Goal: Task Accomplishment & Management: Complete application form

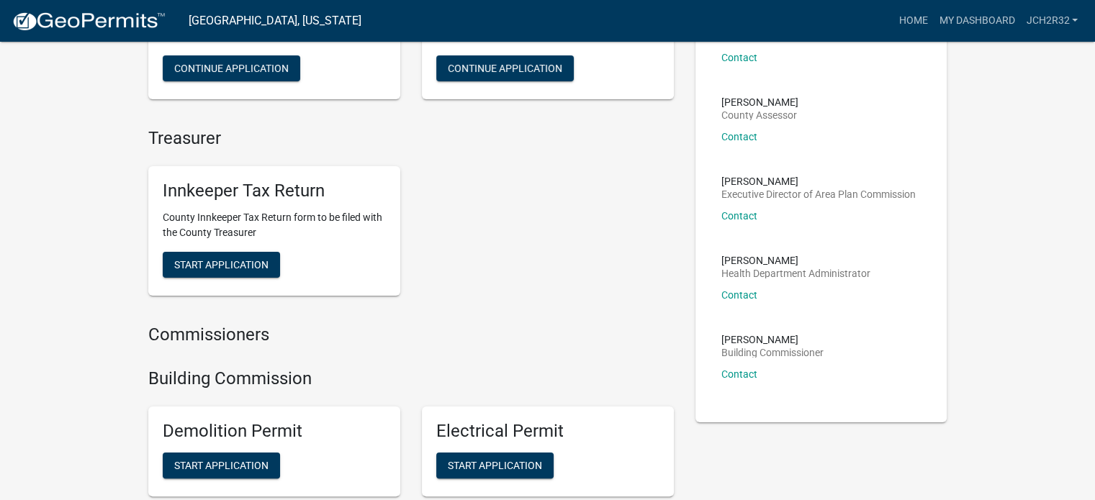
scroll to position [211, 0]
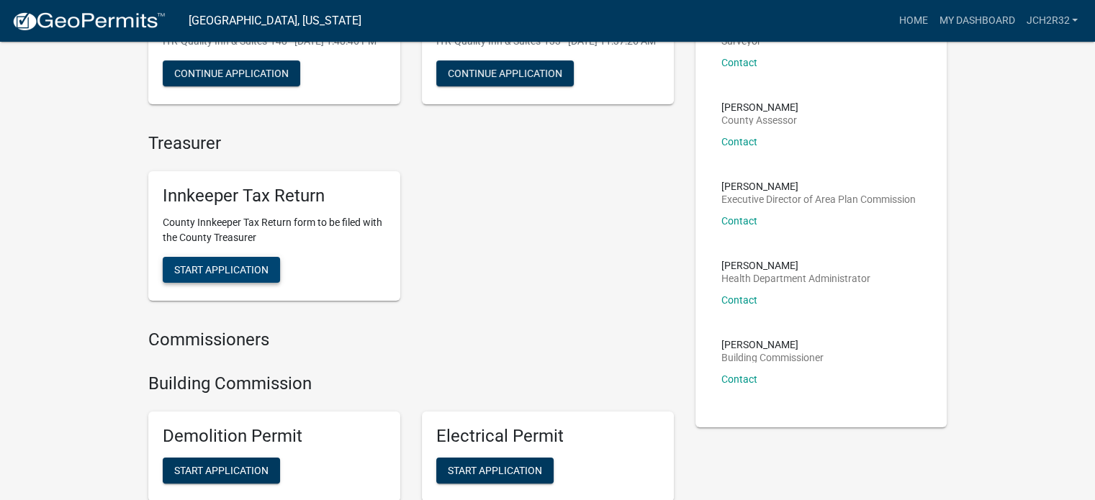
click at [236, 276] on span "Start Application" at bounding box center [221, 270] width 94 height 12
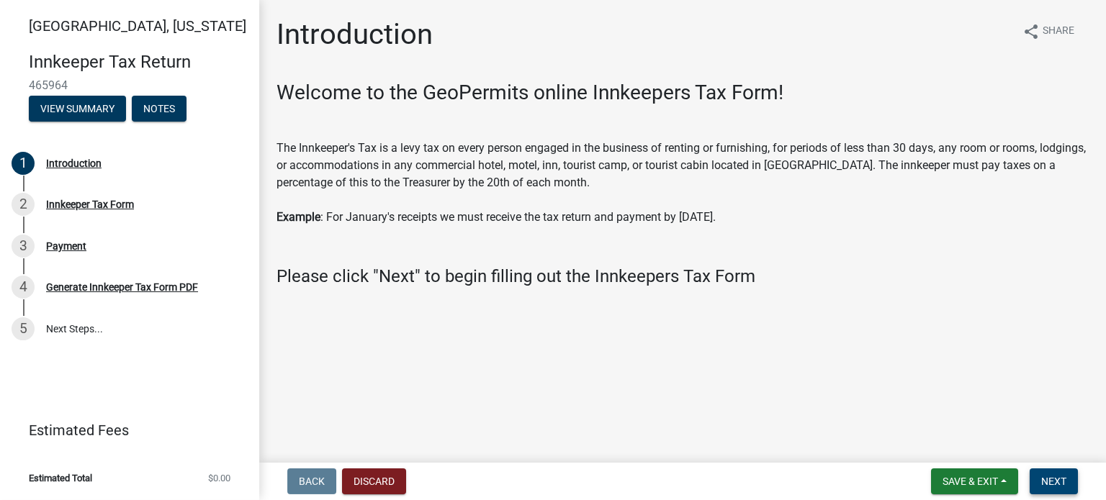
click at [1057, 476] on span "Next" at bounding box center [1053, 482] width 25 height 12
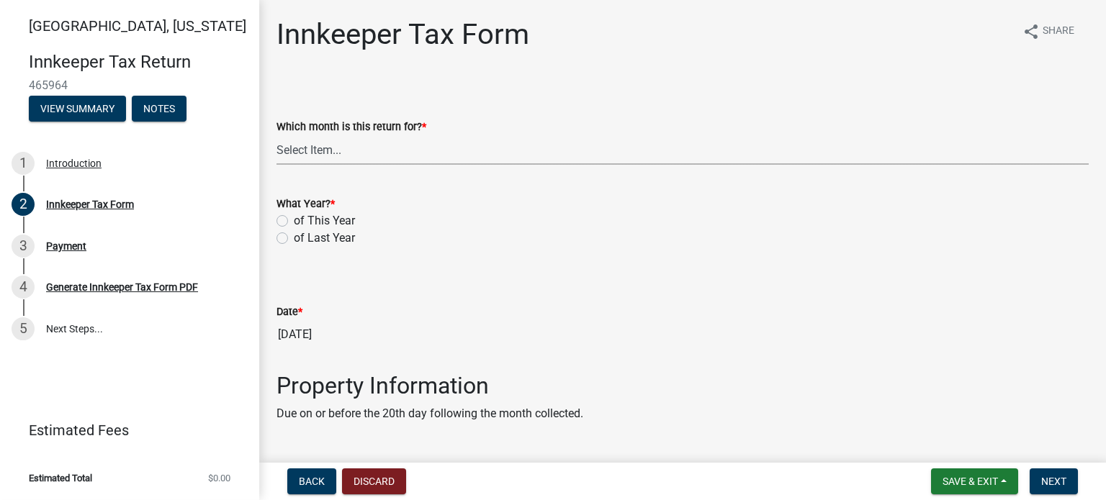
click at [328, 148] on select "Select Item... January February March April May June July August September Octo…" at bounding box center [682, 150] width 812 height 30
click at [276, 135] on select "Select Item... January February March April May June July August September Octo…" at bounding box center [682, 150] width 812 height 30
select select "3682557b-11f2-4064-b923-757c2ab608b9"
click at [294, 220] on label "of This Year" at bounding box center [324, 220] width 61 height 17
click at [294, 220] on input "of This Year" at bounding box center [298, 216] width 9 height 9
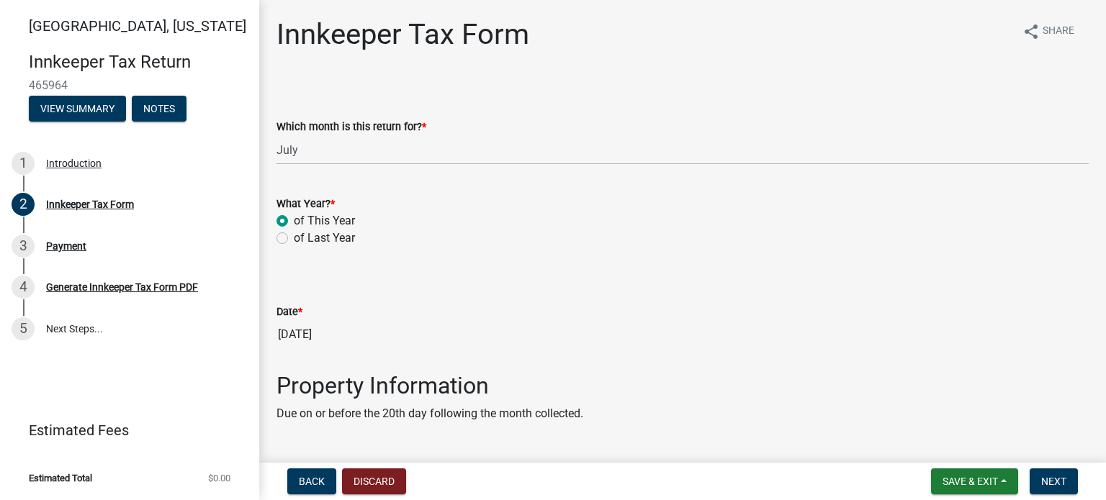
radio input "true"
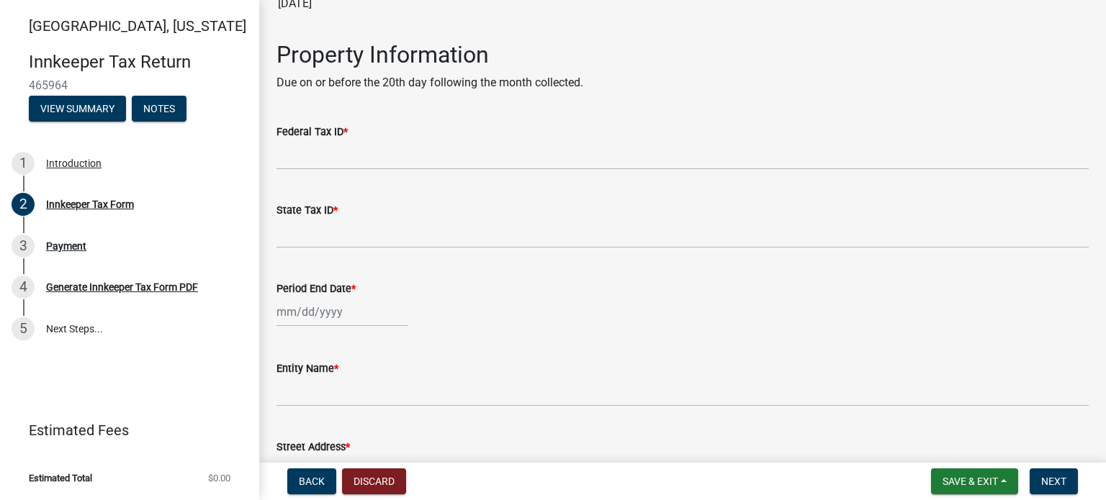
scroll to position [358, 0]
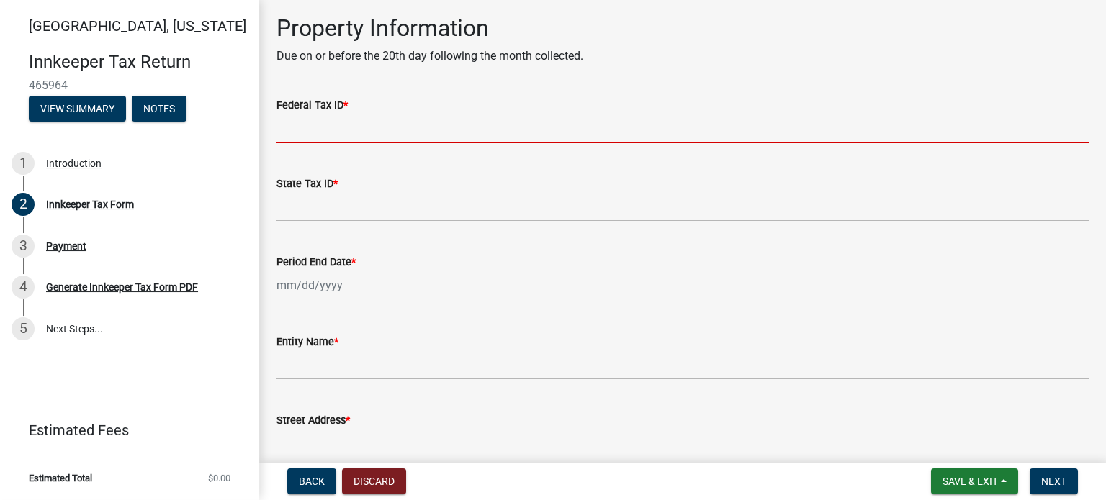
click at [377, 130] on input "Federal Tax ID *" at bounding box center [682, 129] width 812 height 30
type input "[US_EMPLOYER_IDENTIFICATION_NUMBER]"
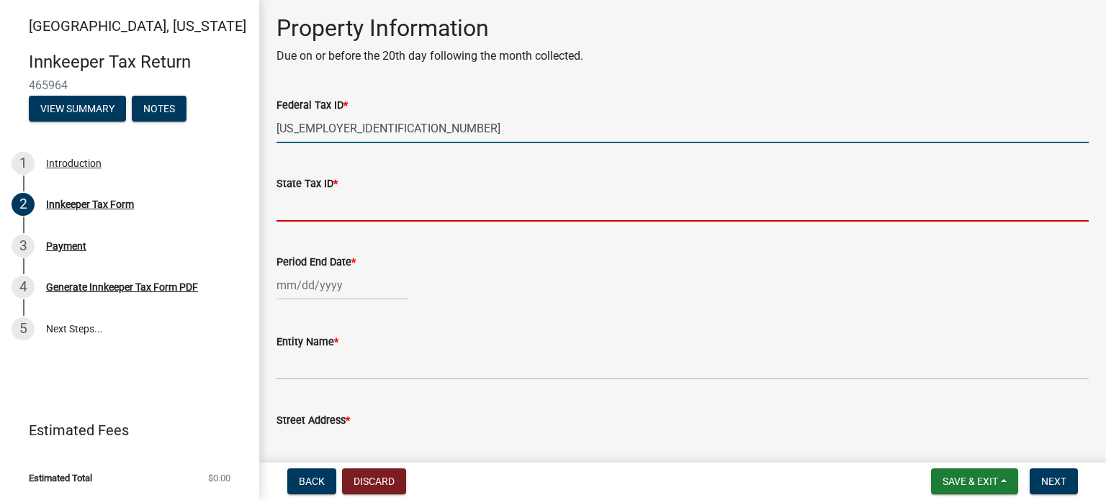
click at [342, 217] on input "State Tax ID *" at bounding box center [682, 207] width 812 height 30
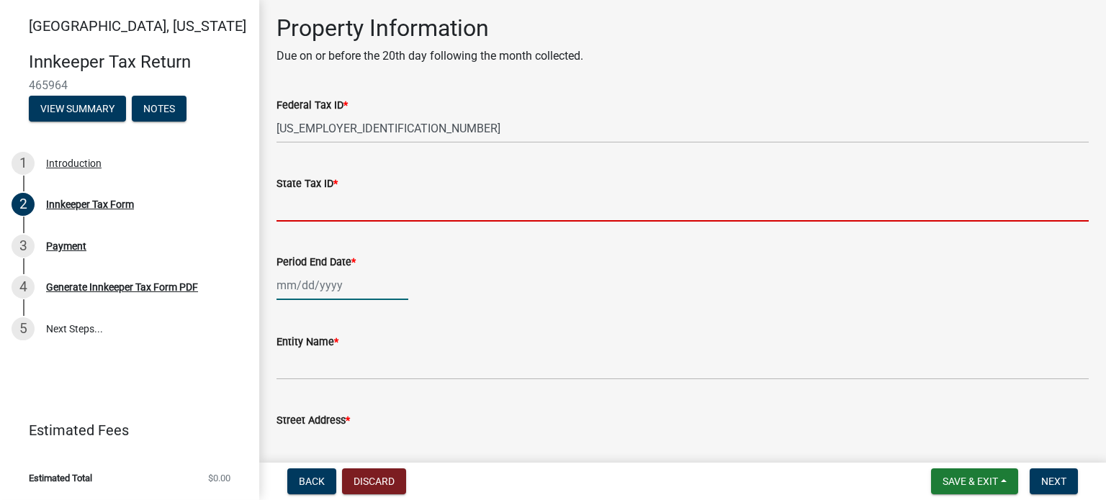
click at [300, 287] on div at bounding box center [342, 286] width 132 height 30
select select "8"
select select "2025"
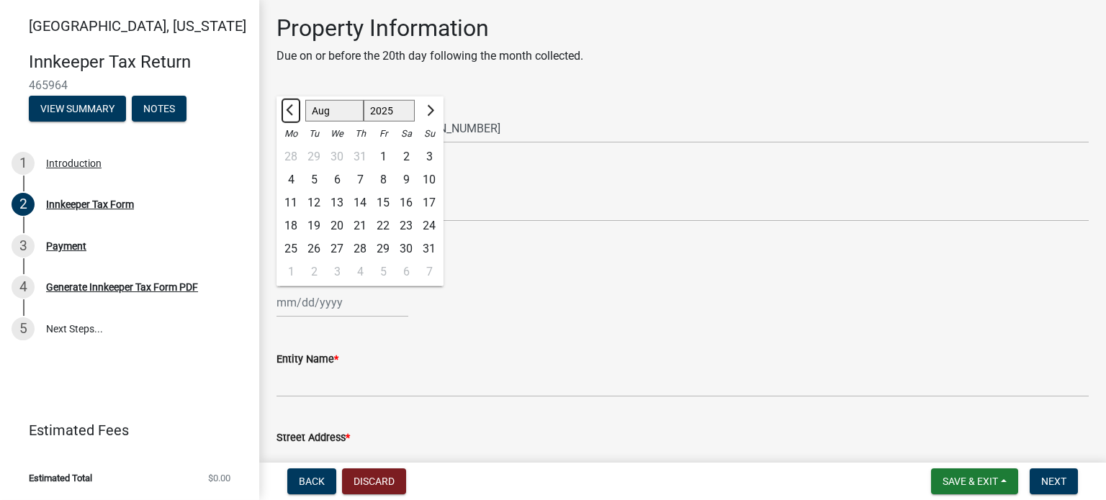
click at [288, 112] on span "Previous month" at bounding box center [291, 110] width 11 height 11
select select "7"
click at [356, 248] on div "31" at bounding box center [360, 249] width 23 height 23
type input "[DATE]"
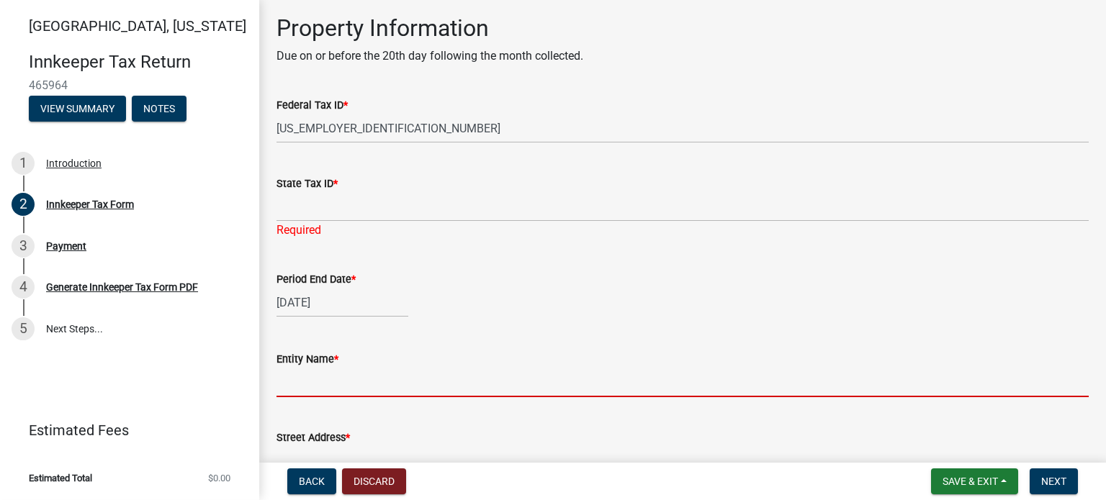
click at [493, 392] on input "Entity Name *" at bounding box center [682, 383] width 812 height 30
type input "Radha Krishna Hospitality LLC"
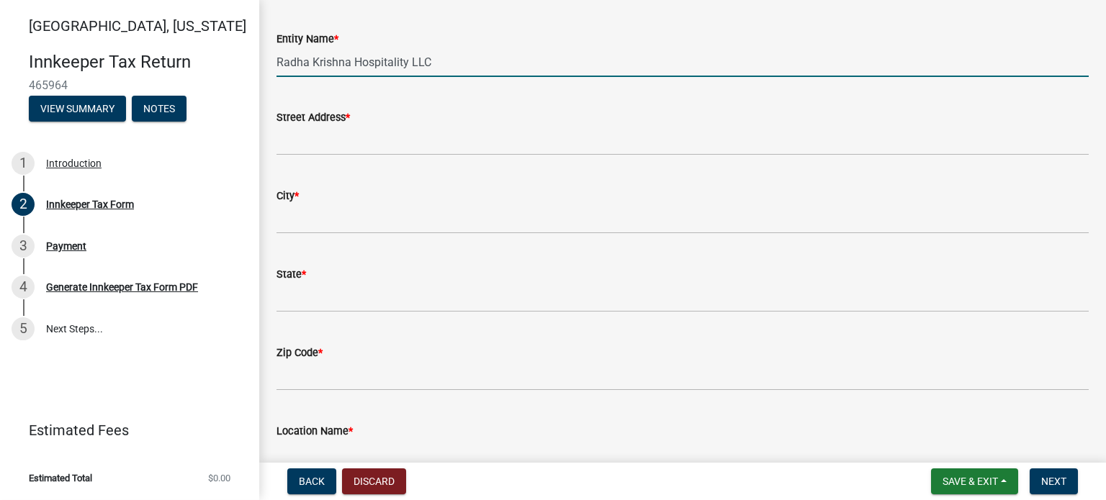
scroll to position [683, 0]
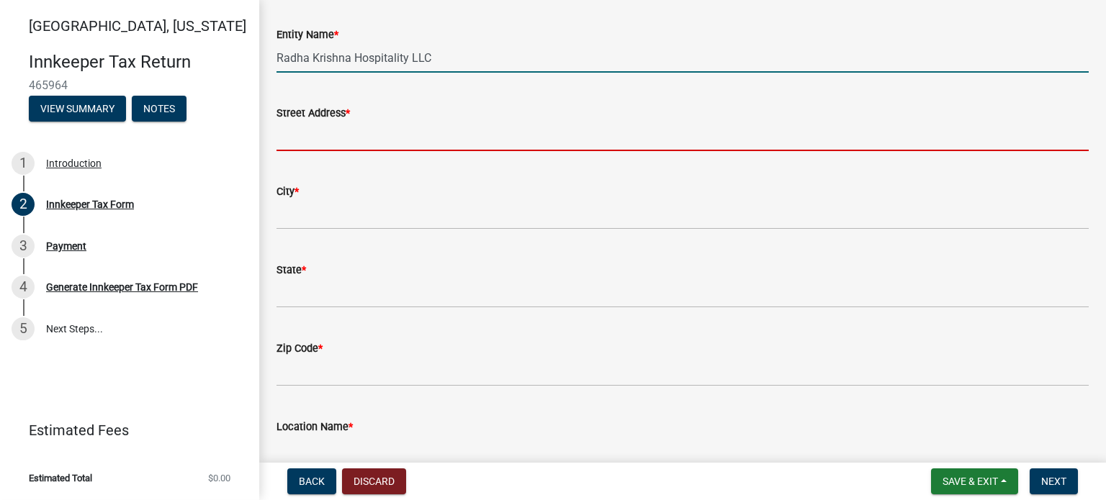
click at [582, 140] on input "Street Address *" at bounding box center [682, 137] width 812 height 30
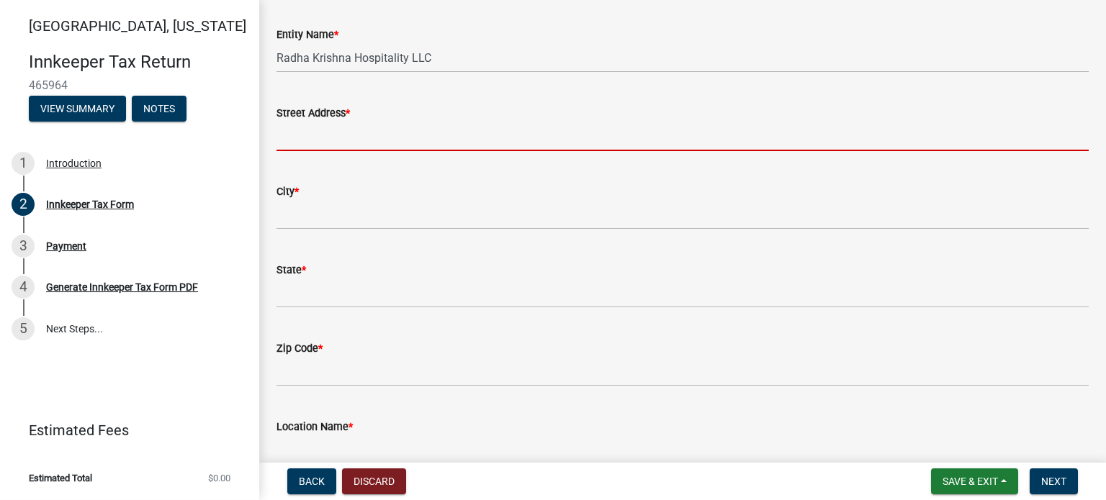
type input "[STREET_ADDRESS]"
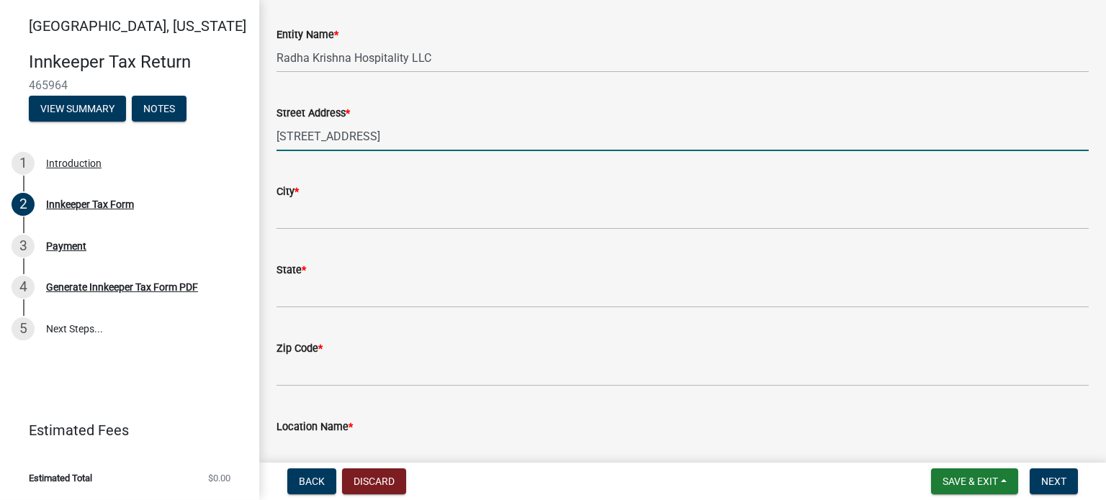
type input "IN"
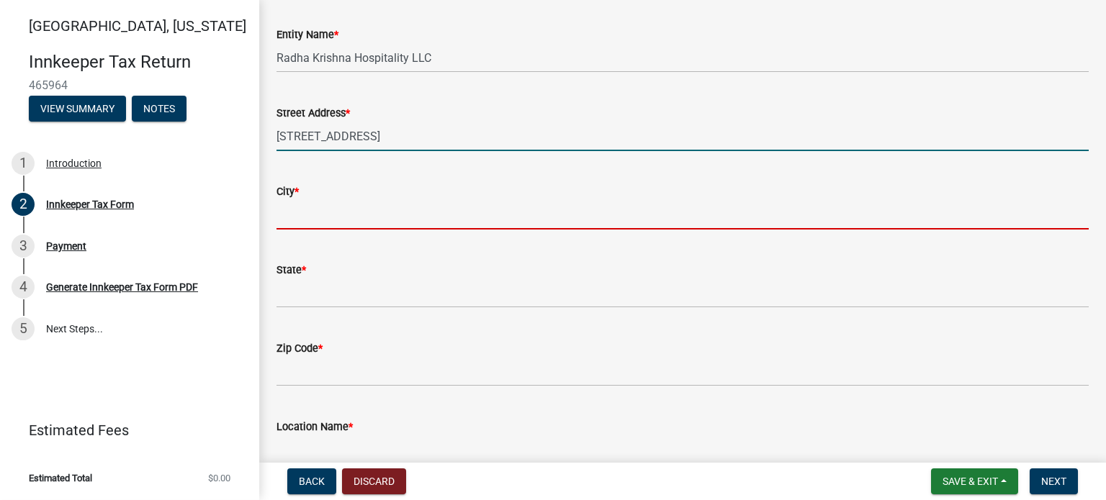
type input "[GEOGRAPHIC_DATA]"
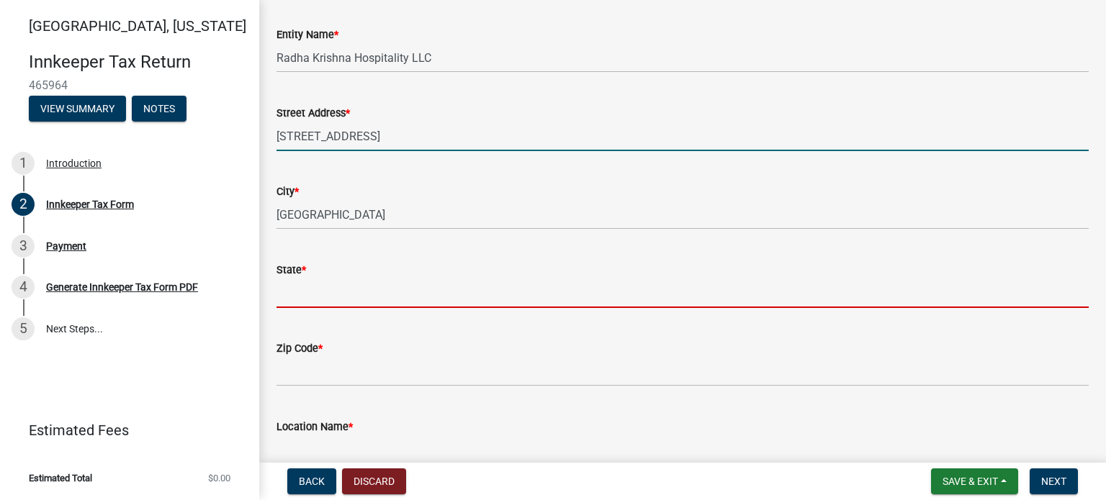
type input "IN"
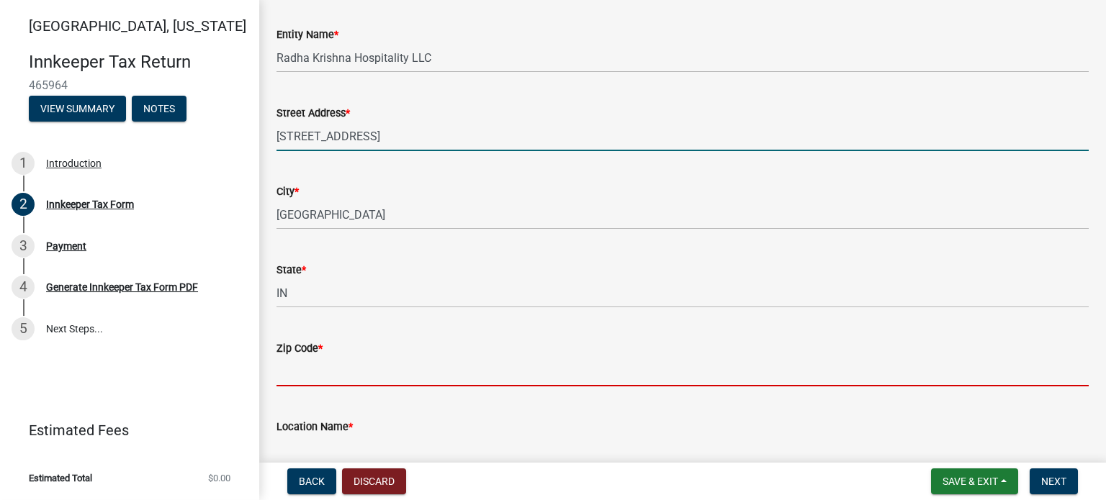
type input "47906"
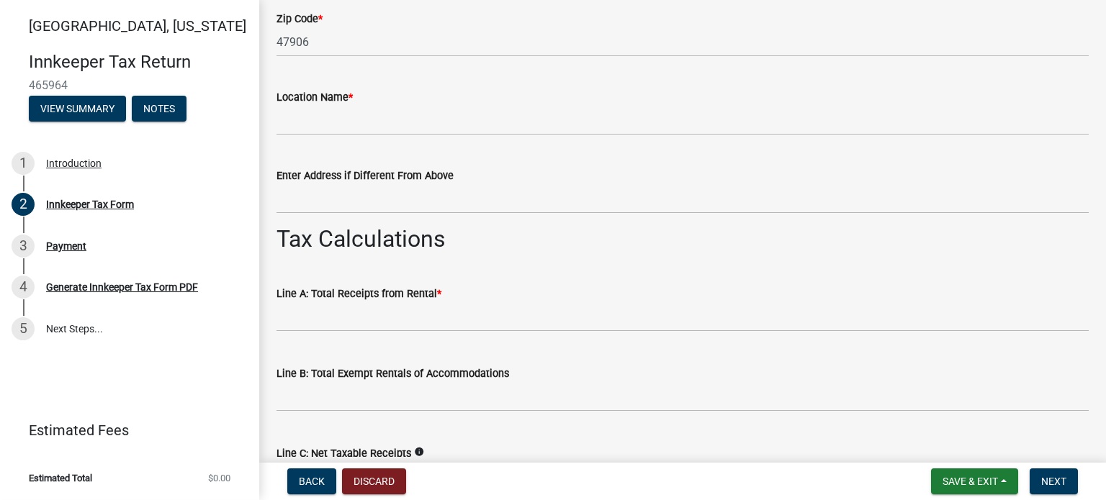
scroll to position [991, 0]
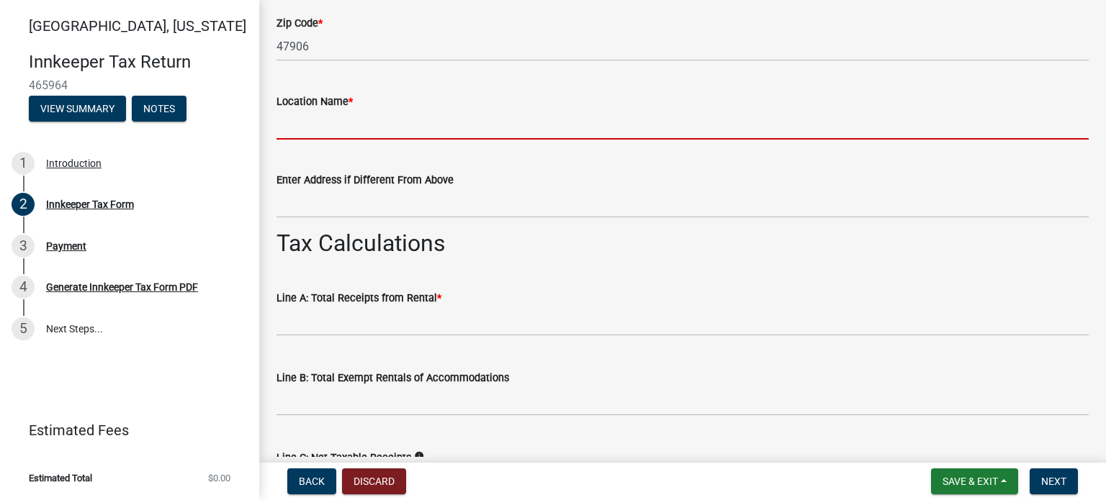
click at [418, 121] on input "Location Name *" at bounding box center [682, 125] width 812 height 30
type input "Quality Inn & Suites"
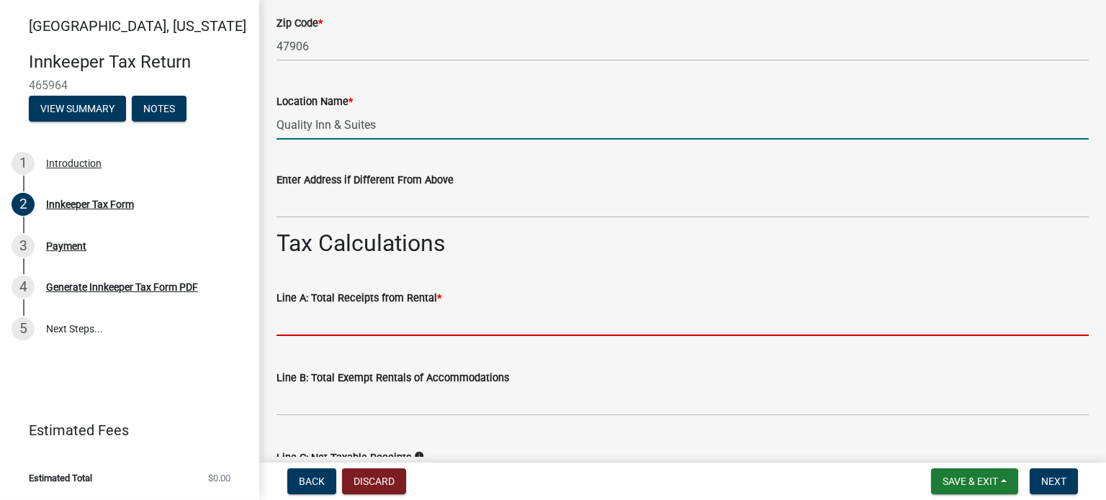
click at [486, 316] on input "text" at bounding box center [682, 322] width 812 height 30
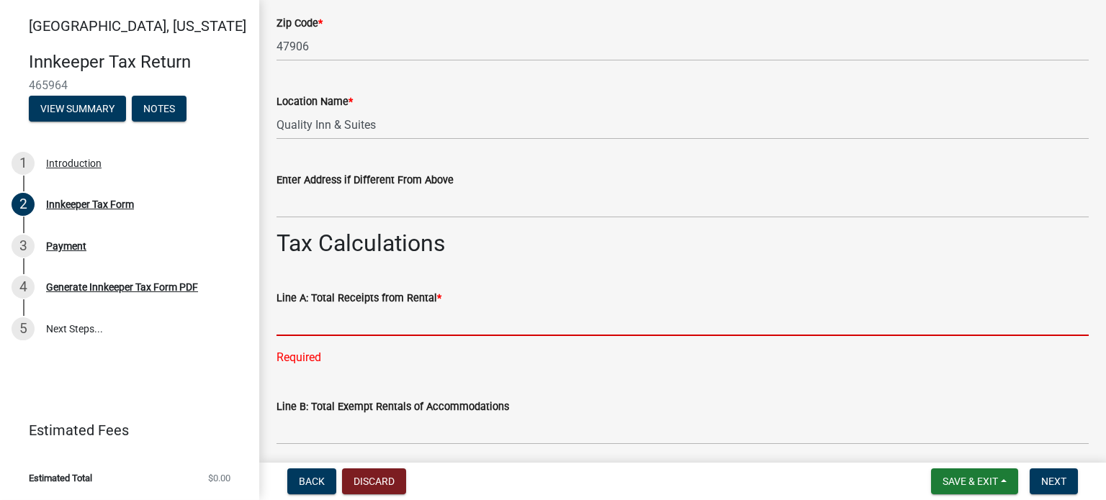
paste input "104,084.94"
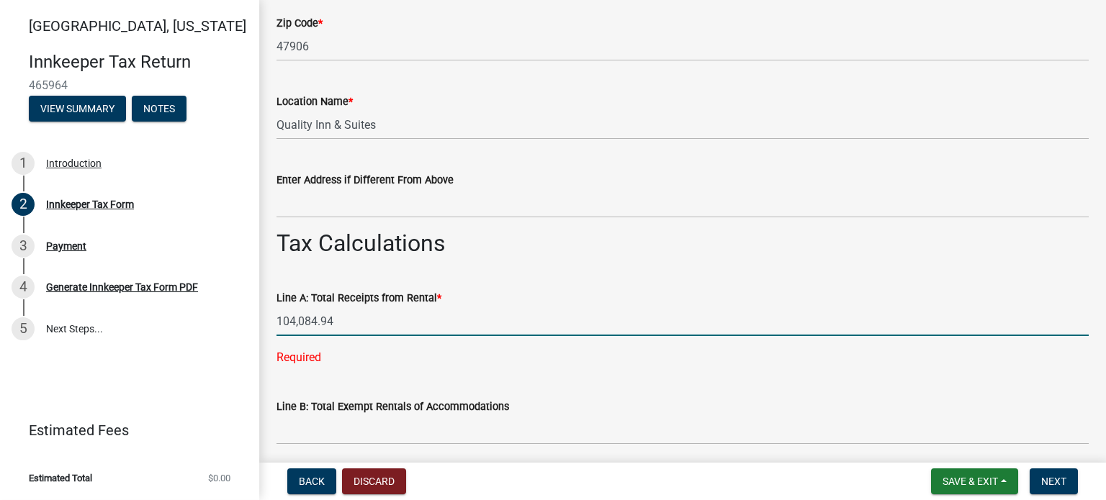
click at [357, 310] on input "104,084.94" at bounding box center [682, 322] width 812 height 30
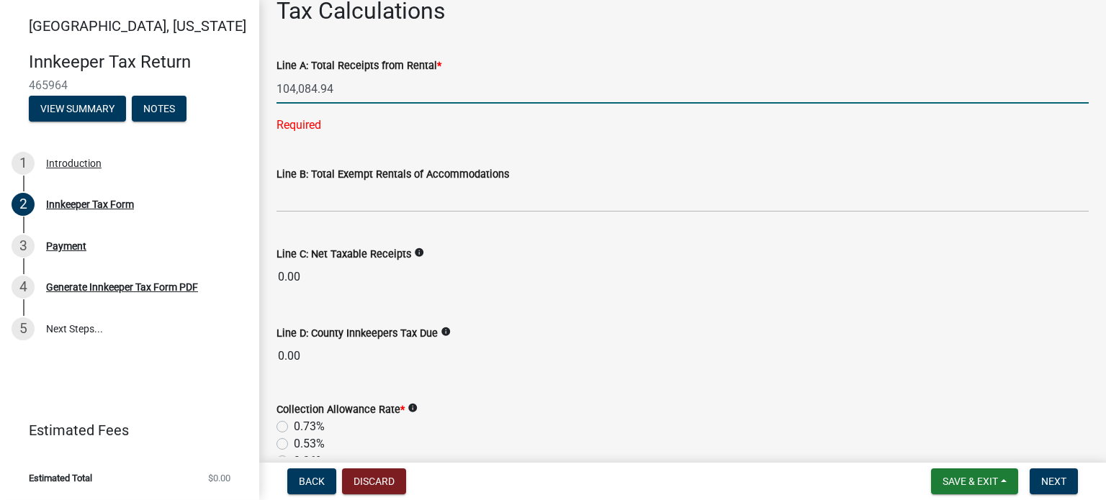
scroll to position [1238, 0]
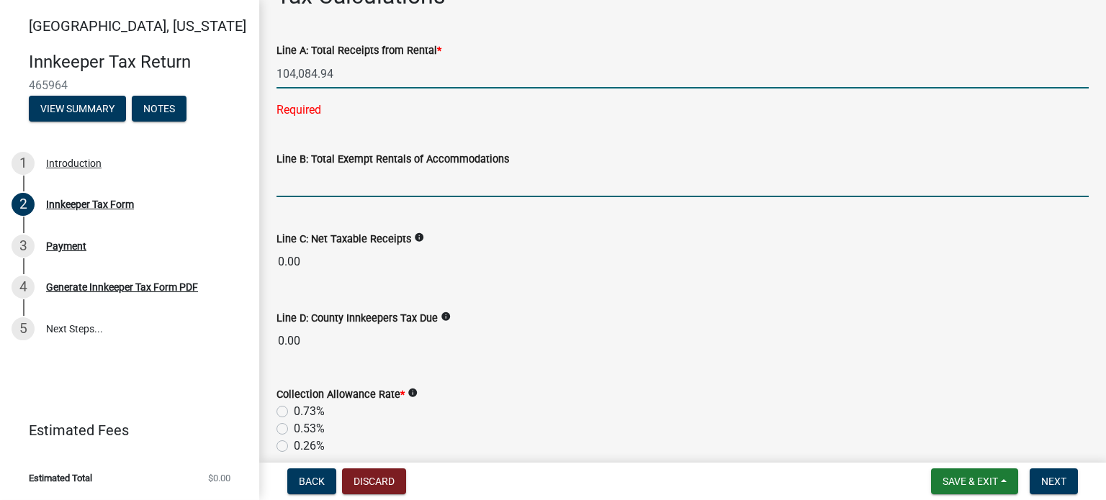
type input "104084.94"
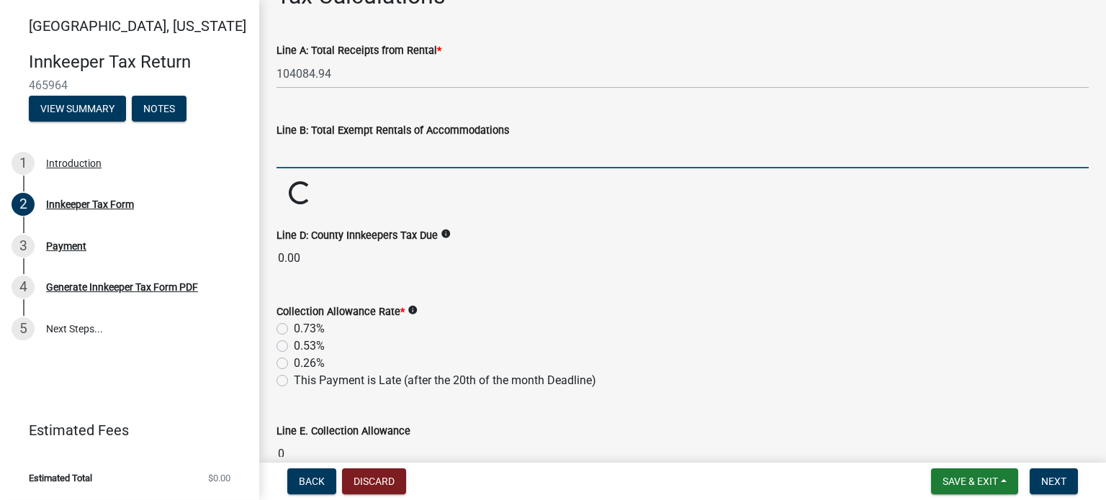
click at [374, 189] on wm-data-entity-input-list "Which month is this return for? * Select Item... January February March April M…" at bounding box center [682, 197] width 812 height 2710
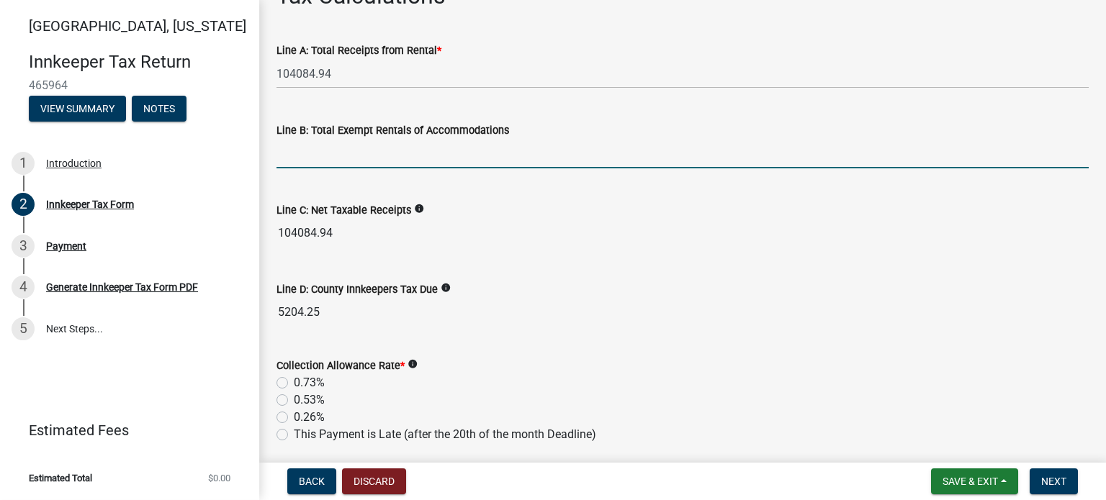
click at [369, 156] on input "text" at bounding box center [682, 154] width 812 height 30
paste input "38,215.37"
type input "38215.37"
click at [599, 258] on wm-data-entity-input-list "Which month is this return for? * Select Item... January February March April M…" at bounding box center [682, 224] width 812 height 2764
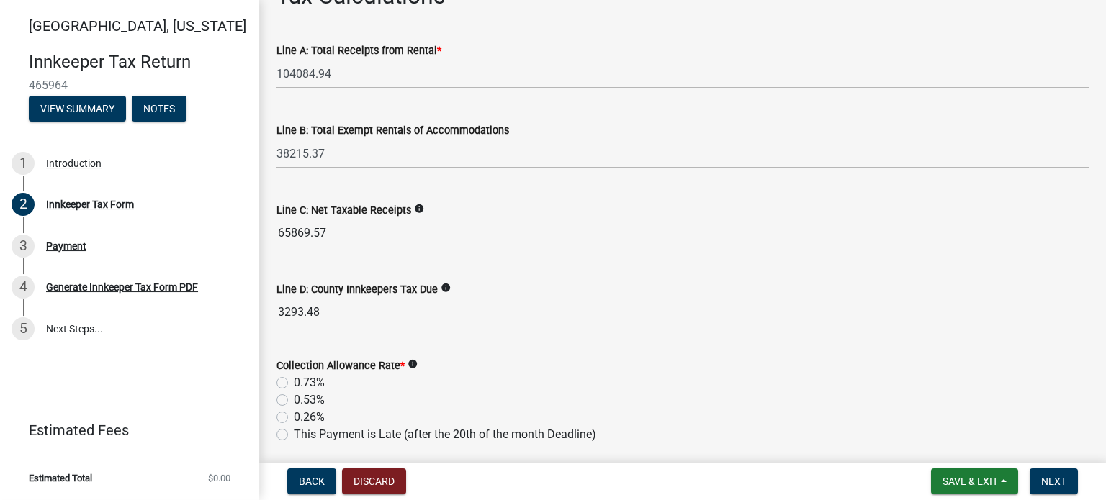
click at [294, 377] on label "0.73%" at bounding box center [309, 382] width 31 height 17
click at [294, 377] on input "0.73%" at bounding box center [298, 378] width 9 height 9
radio input "true"
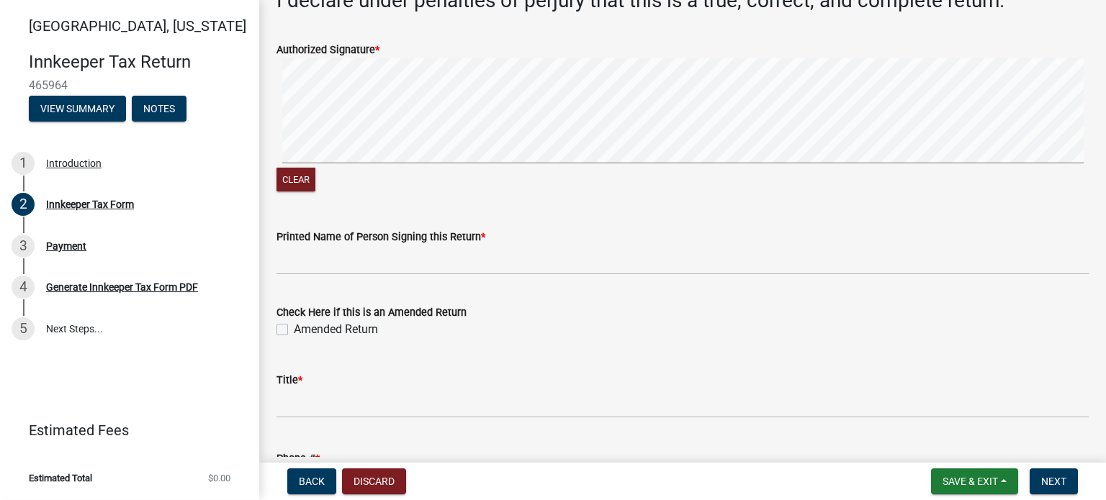
scroll to position [2326, 0]
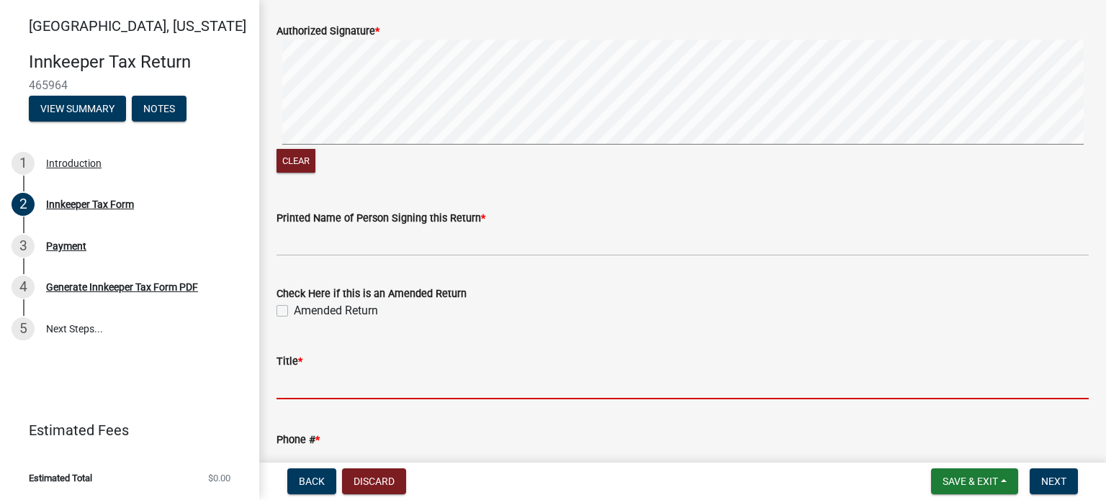
click at [390, 390] on input "Title *" at bounding box center [682, 385] width 812 height 30
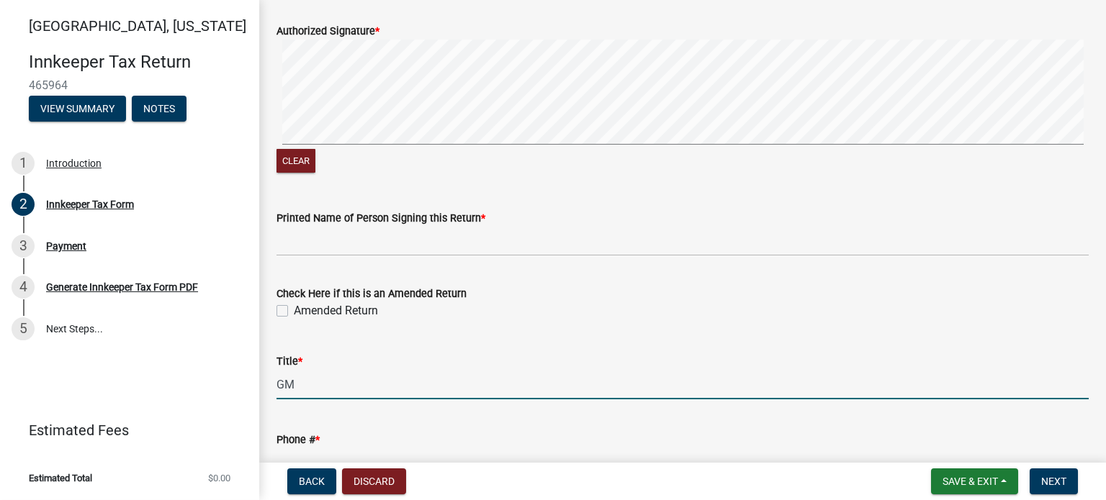
type input "GM"
click at [379, 449] on input "Phone # *" at bounding box center [682, 464] width 812 height 30
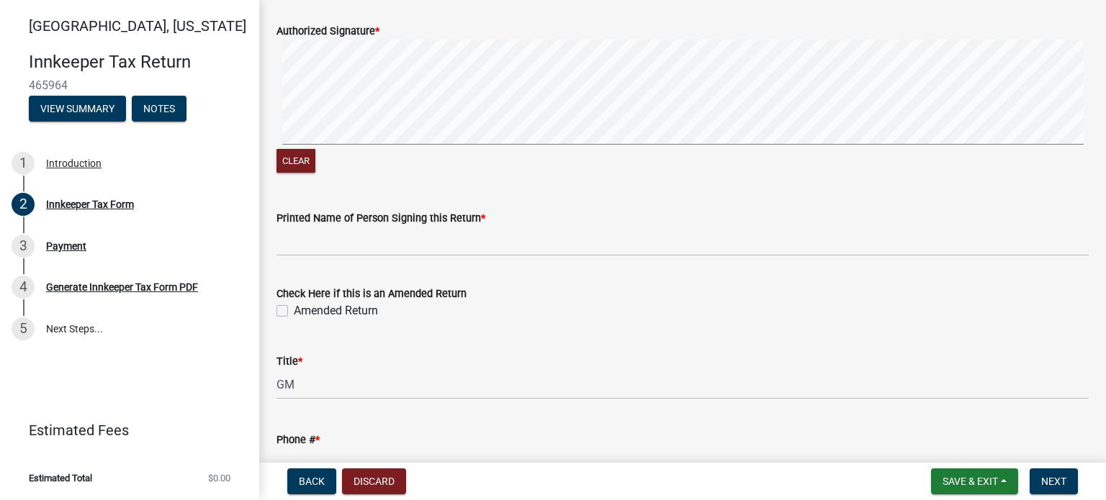
type input "3125045697"
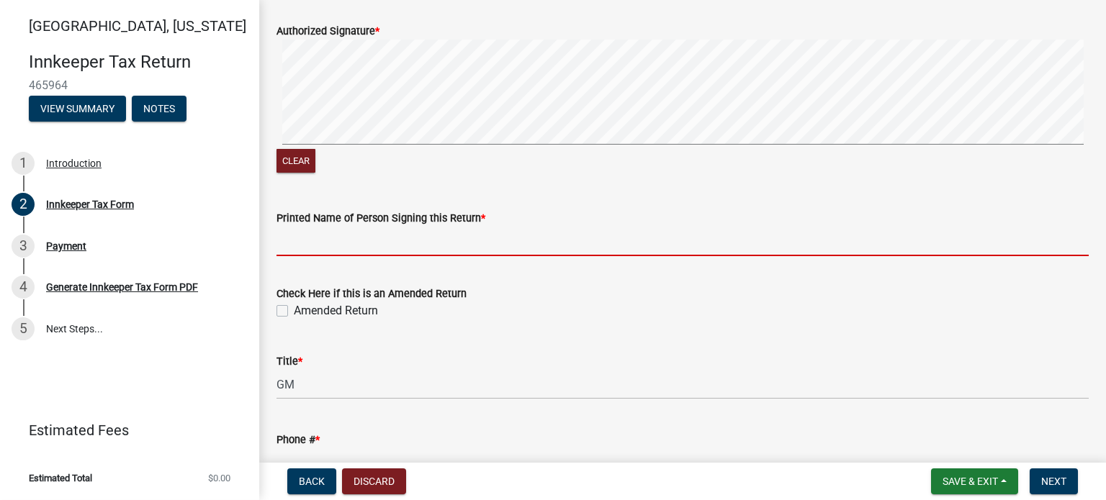
type input "[PERSON_NAME]"
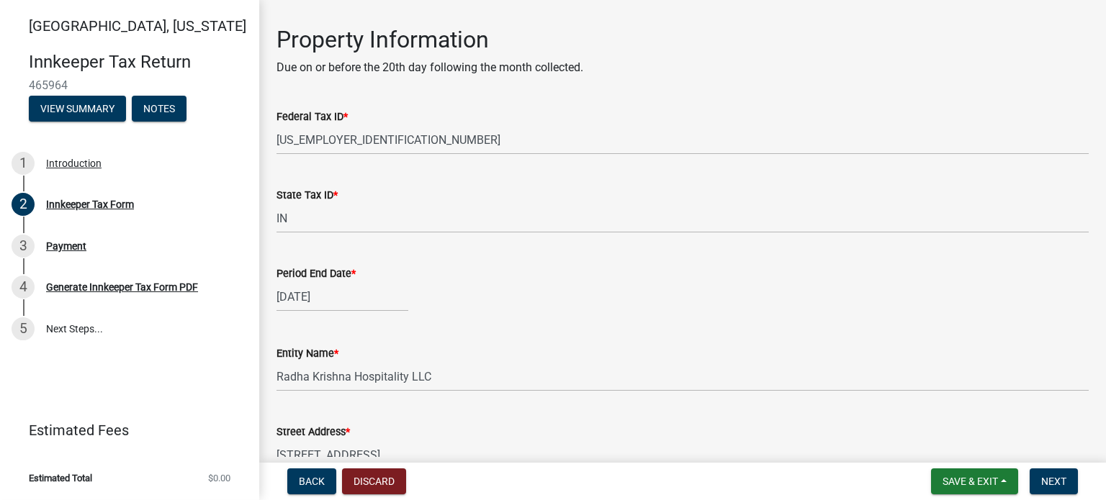
scroll to position [312, 0]
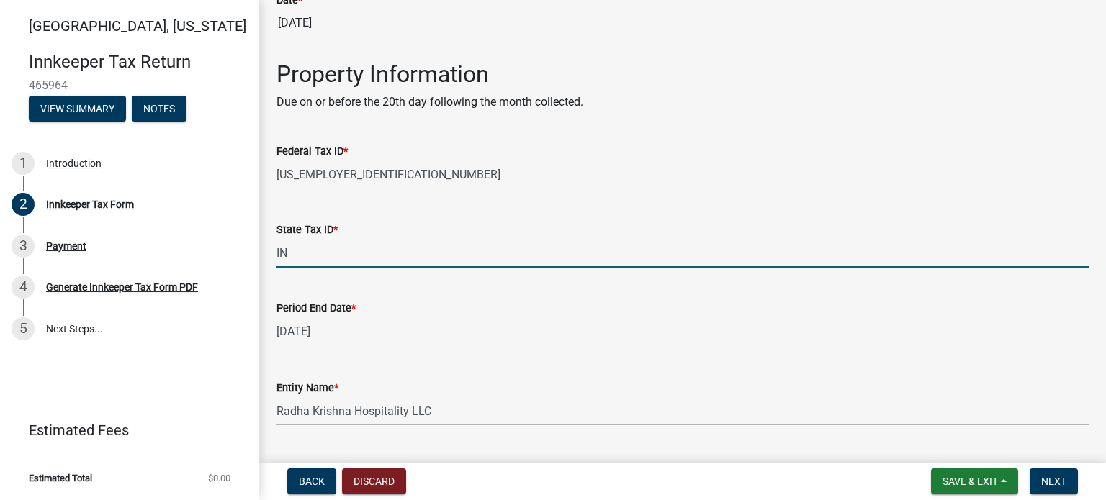
click at [349, 250] on input "IN" at bounding box center [682, 253] width 812 height 30
type input "I"
type input "d"
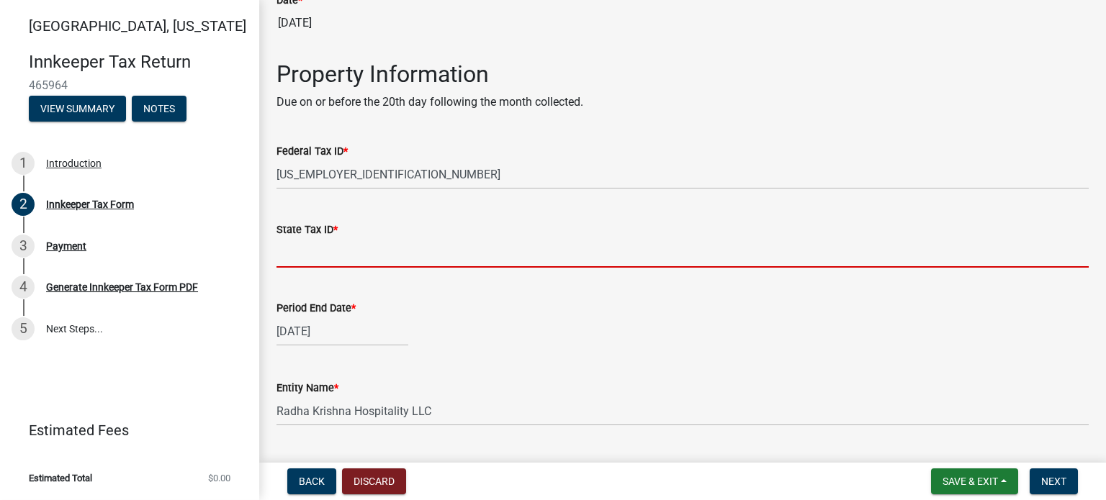
type input "9"
type input "1"
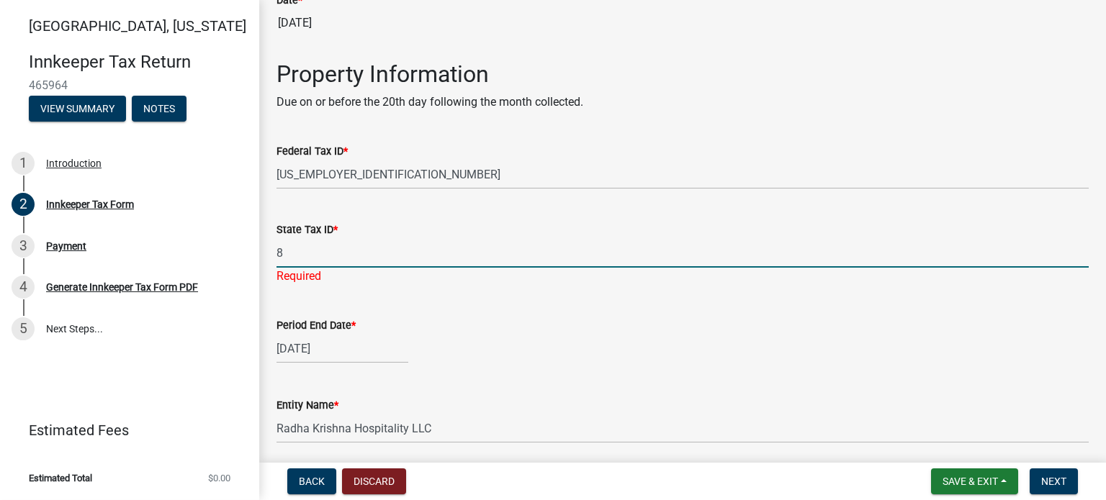
type input "8000780938"
click at [1053, 484] on span "Next" at bounding box center [1053, 482] width 25 height 12
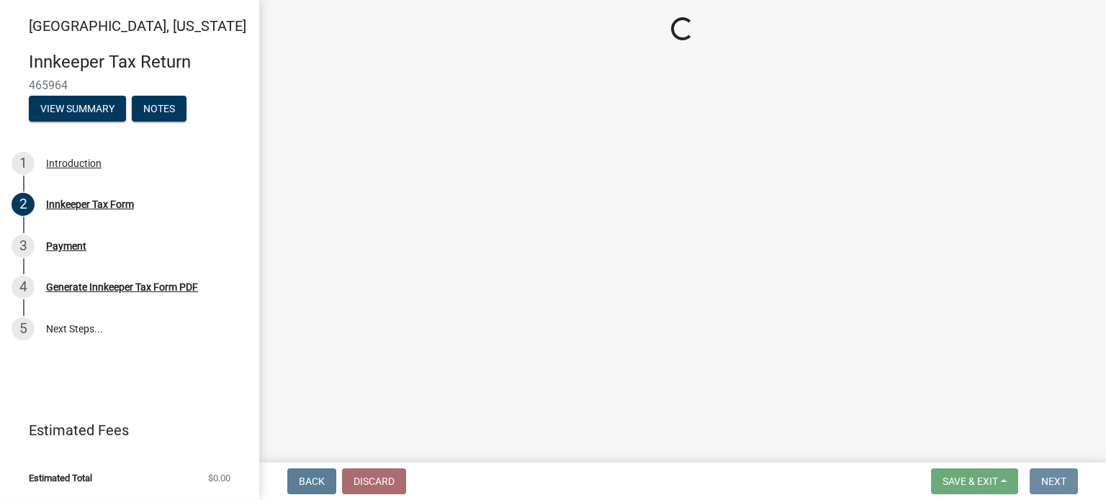
scroll to position [0, 0]
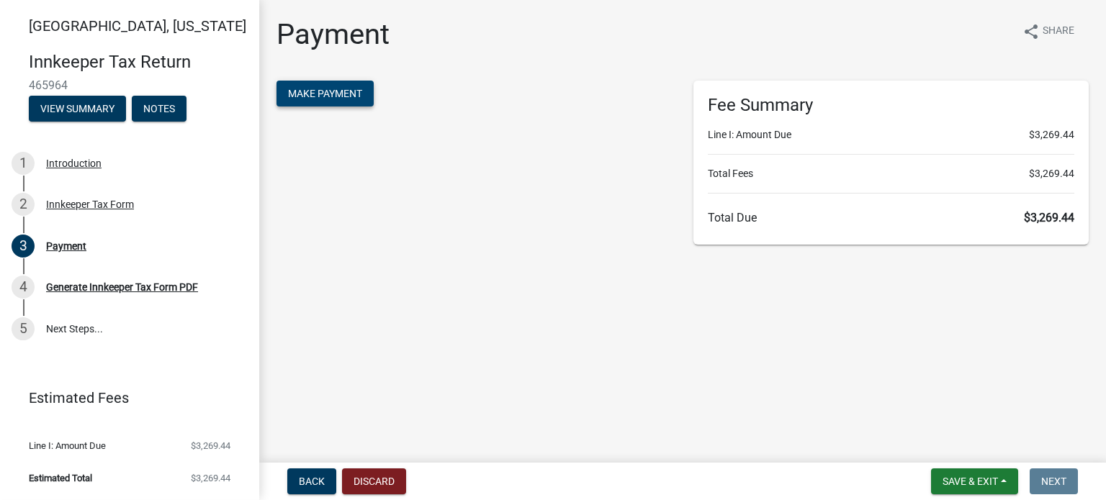
click at [325, 96] on span "Make Payment" at bounding box center [325, 94] width 74 height 12
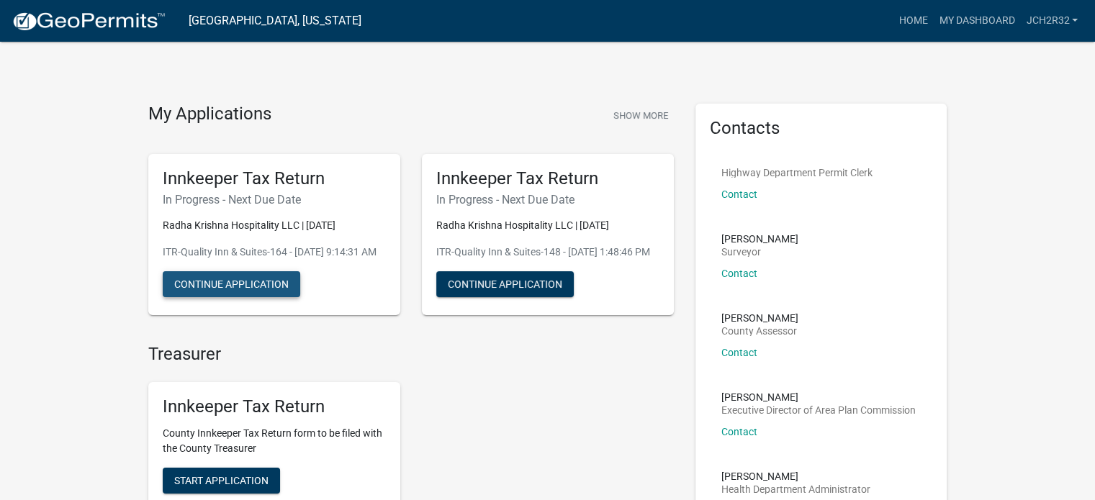
click at [230, 296] on button "Continue Application" at bounding box center [232, 284] width 138 height 26
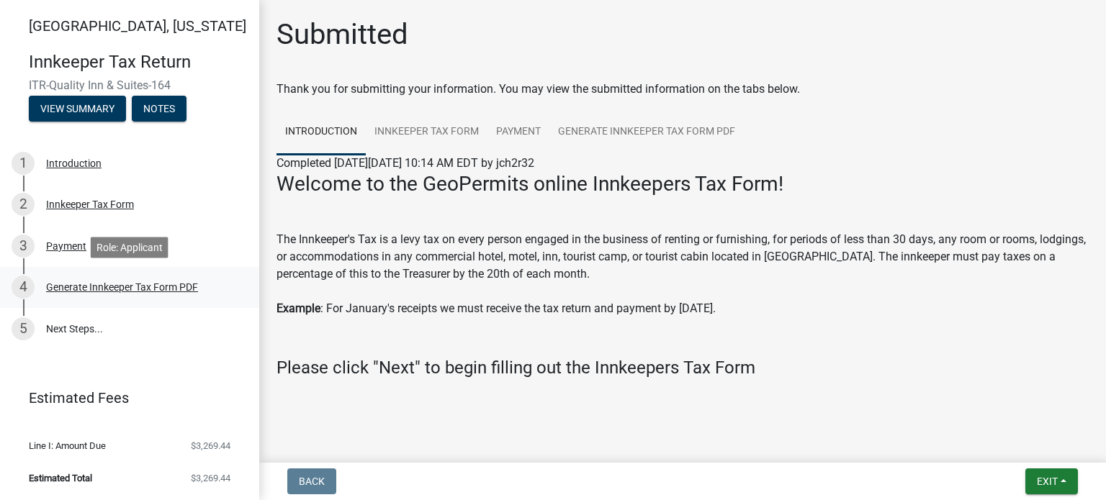
click at [108, 290] on div "Generate Innkeeper Tax Form PDF" at bounding box center [122, 287] width 152 height 10
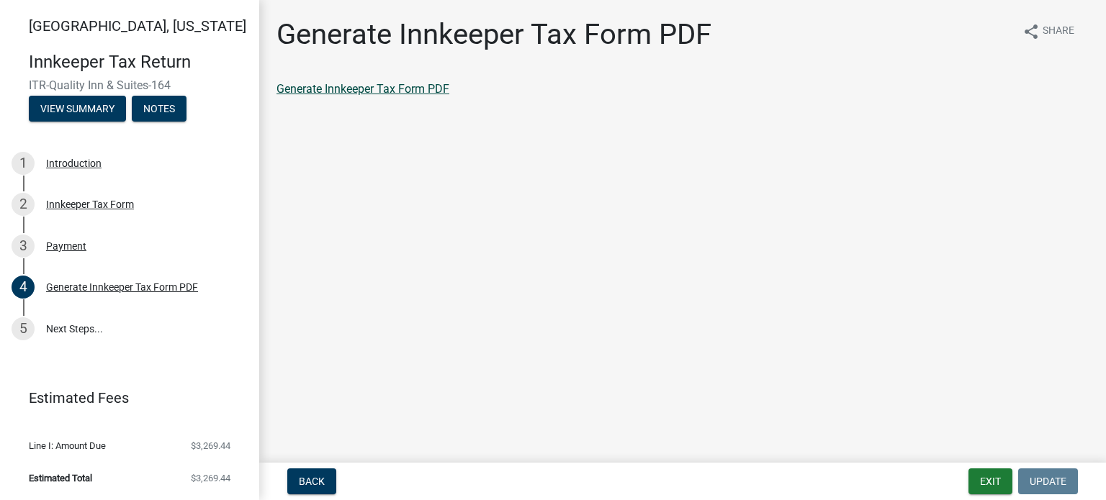
click at [405, 93] on link "Generate Innkeeper Tax Form PDF" at bounding box center [362, 89] width 173 height 14
